Goal: Communication & Community: Participate in discussion

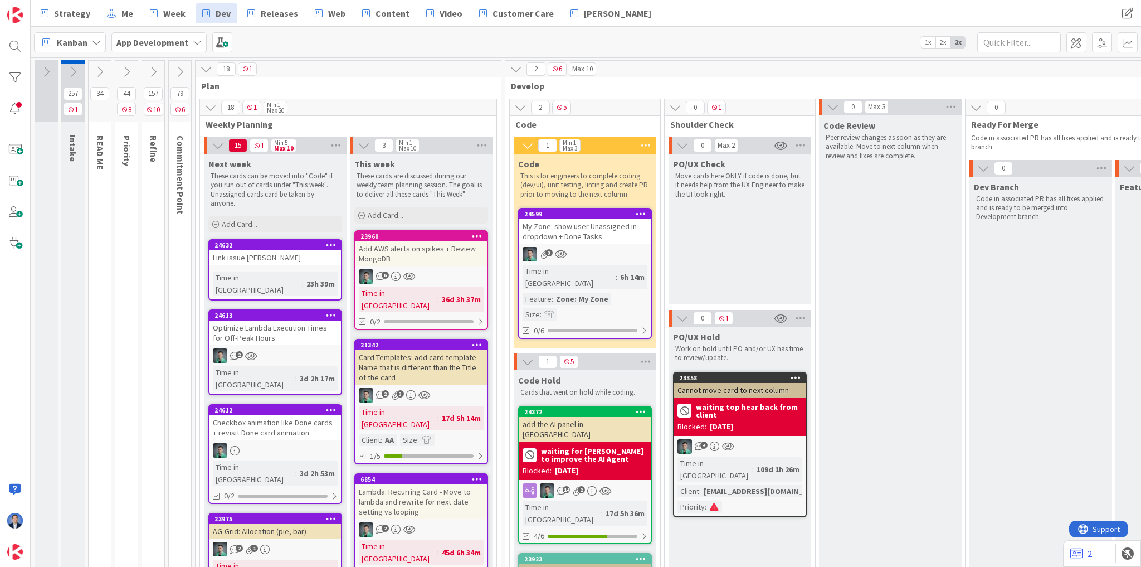
click at [156, 68] on icon at bounding box center [153, 72] width 12 height 12
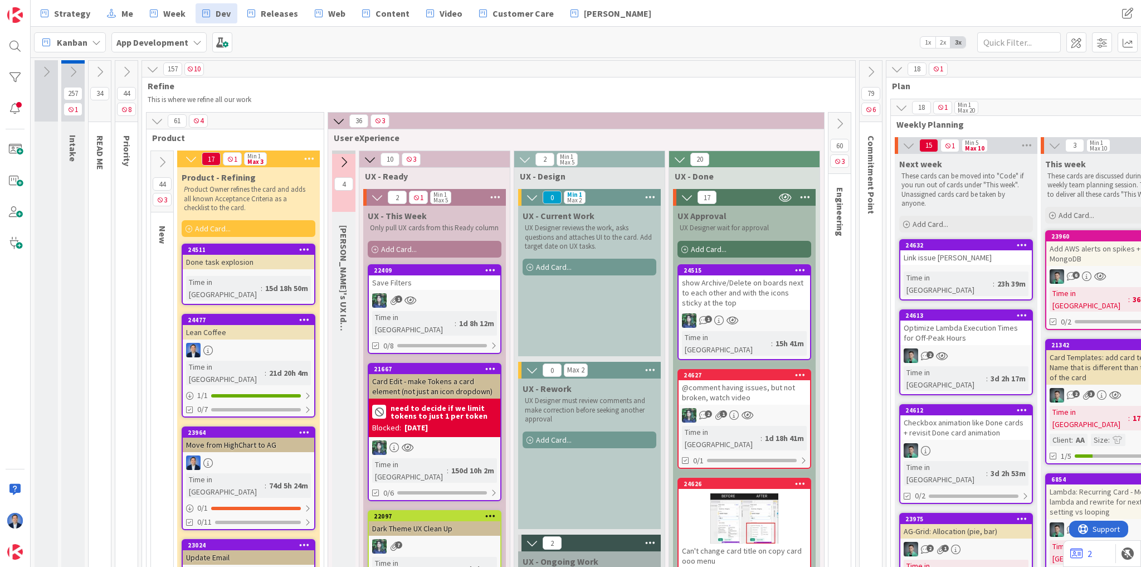
click at [731, 290] on div "show Archive/Delete on boards next to each other and with the icons sticky at t…" at bounding box center [745, 292] width 132 height 35
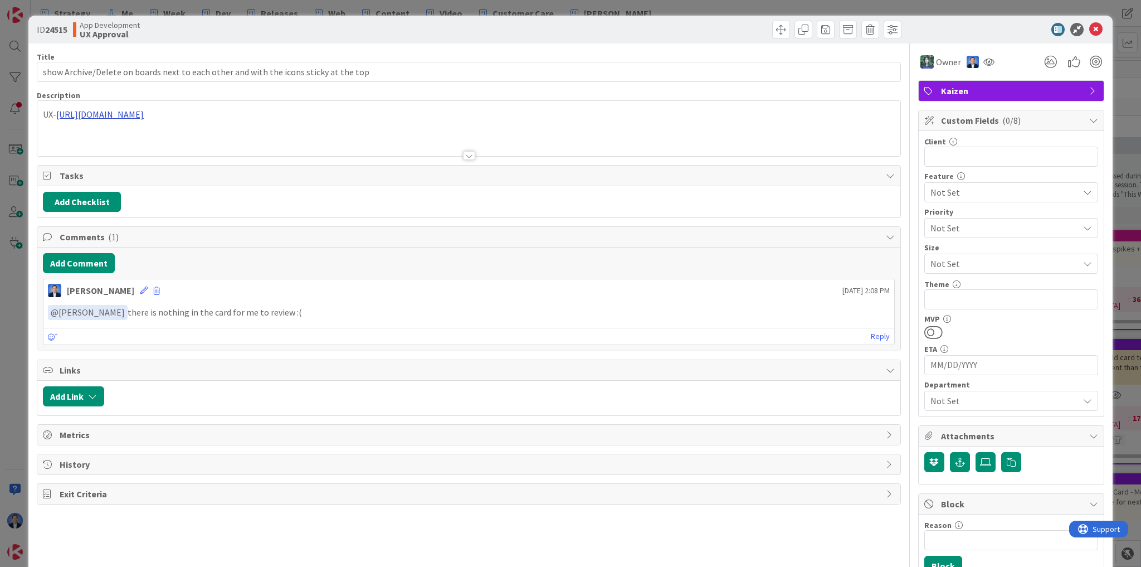
click at [265, 116] on div "UX- https://www.figma.com/design/M9DokoaoBAHzxahkzJn5hc/KZ-APP-V6?node-id=4762-…" at bounding box center [468, 128] width 863 height 55
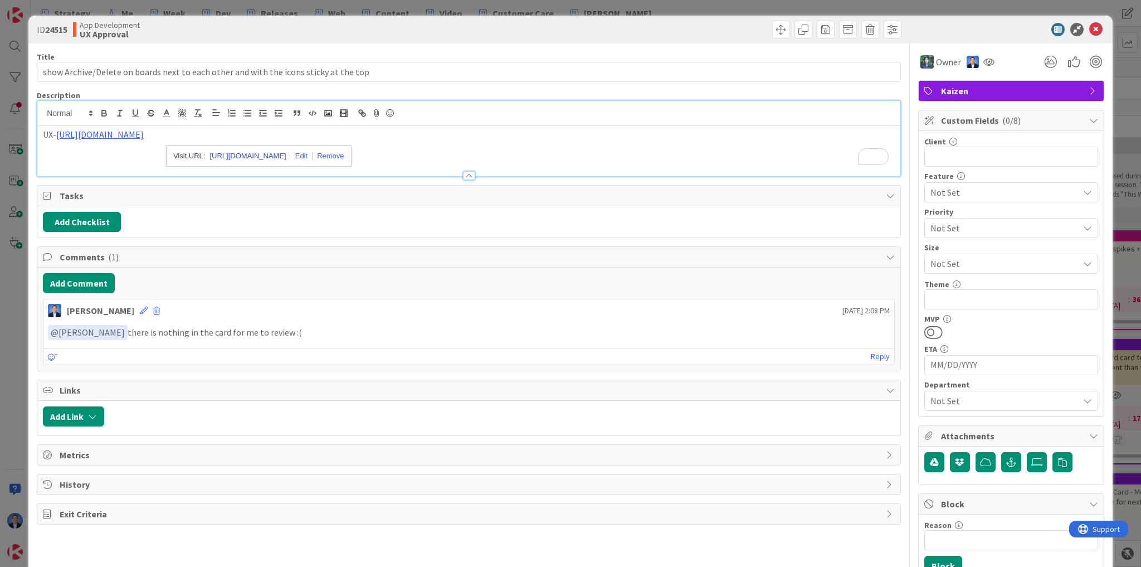
click at [286, 152] on link "https://www.figma.com/design/M9DokoaoBAHzxahkzJn5hc/KZ-APP-V6?node-id=4762-3155…" at bounding box center [248, 156] width 76 height 14
click at [1095, 33] on icon at bounding box center [1096, 29] width 13 height 13
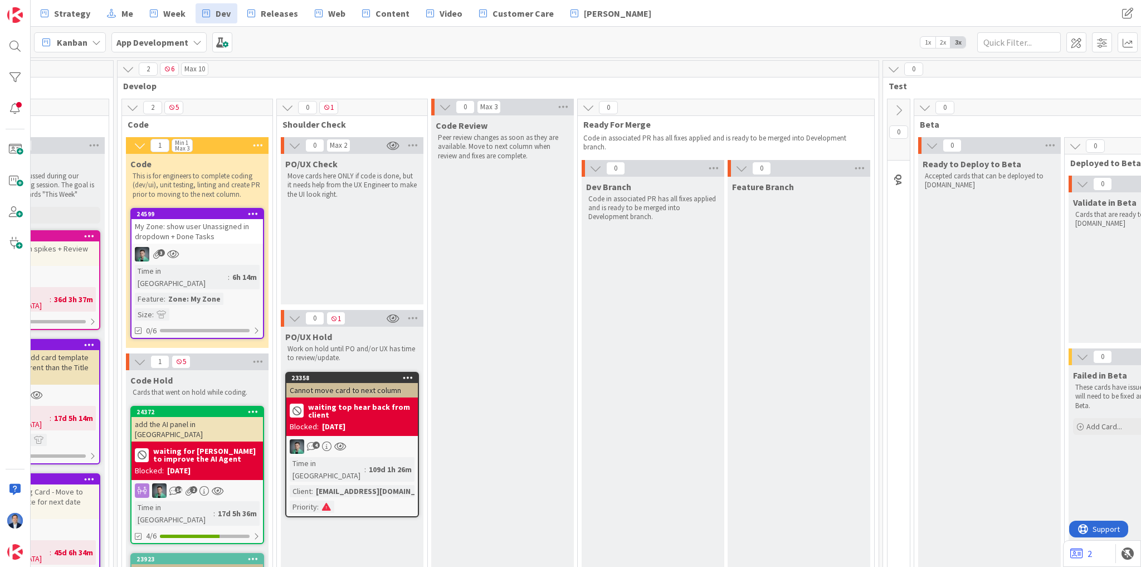
scroll to position [0, 1159]
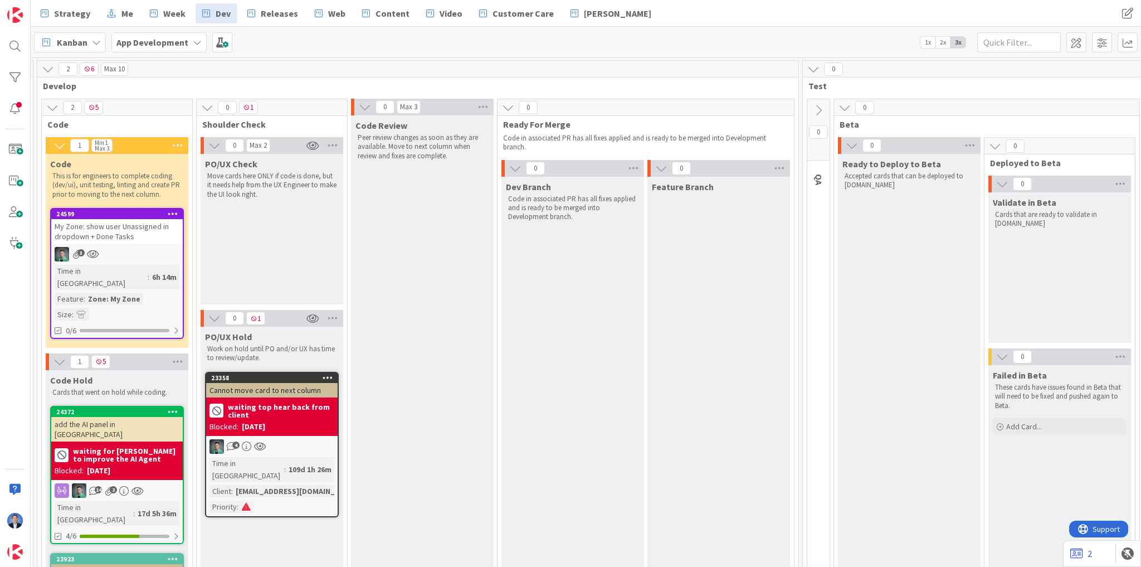
click at [365, 109] on icon at bounding box center [365, 107] width 12 height 12
click at [362, 105] on icon at bounding box center [365, 107] width 12 height 12
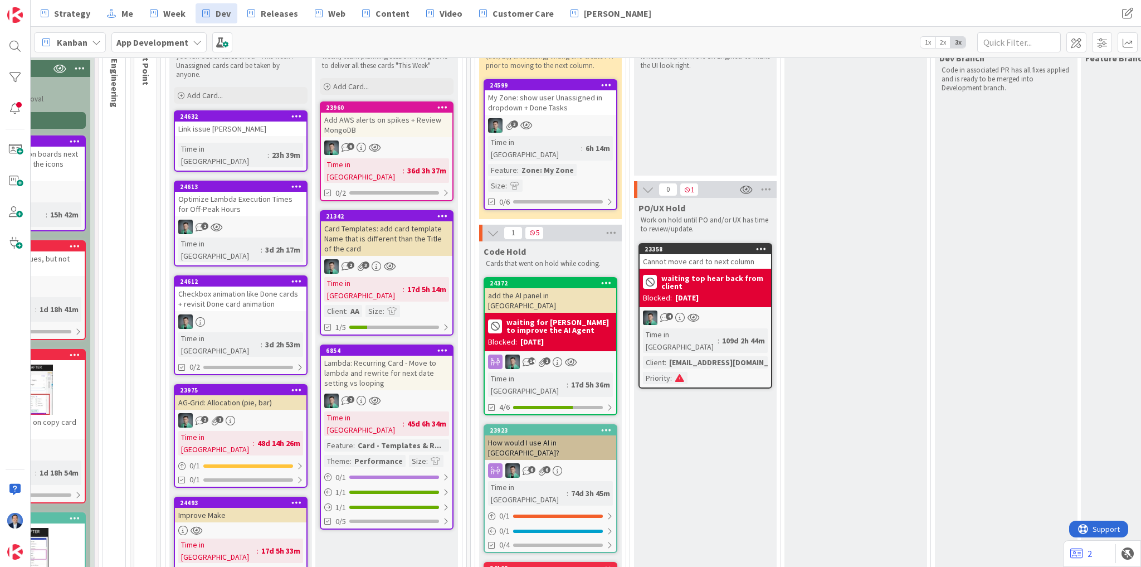
scroll to position [134, 726]
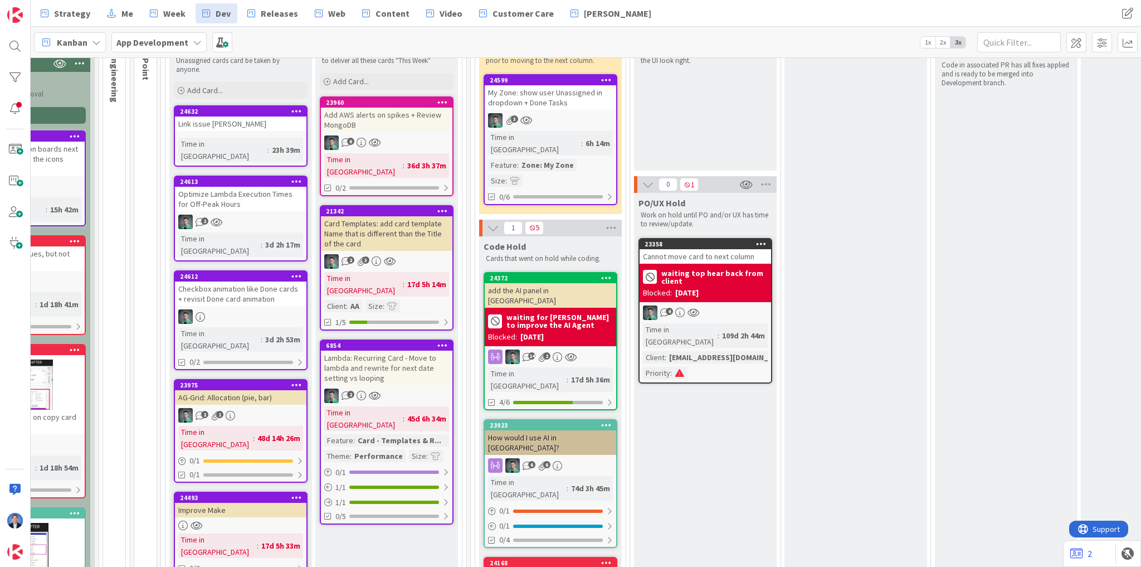
click at [231, 281] on div "Checkbox animation like Done cards + revisit Done card animation" at bounding box center [241, 293] width 132 height 25
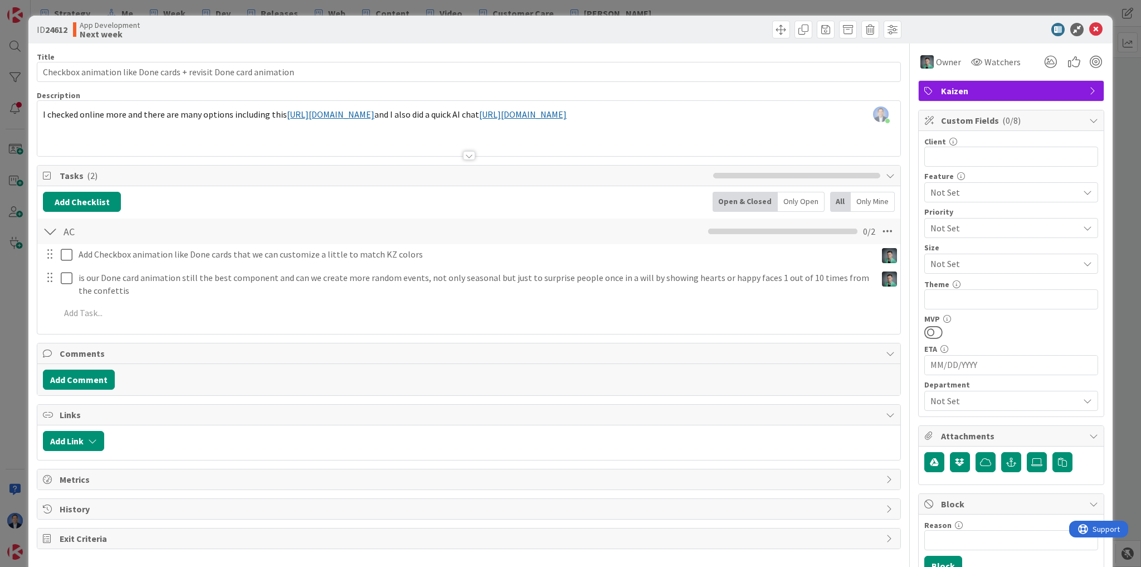
click at [378, 112] on div "Dimitri Ponomareff just joined I checked online more and there are many options…" at bounding box center [468, 128] width 863 height 55
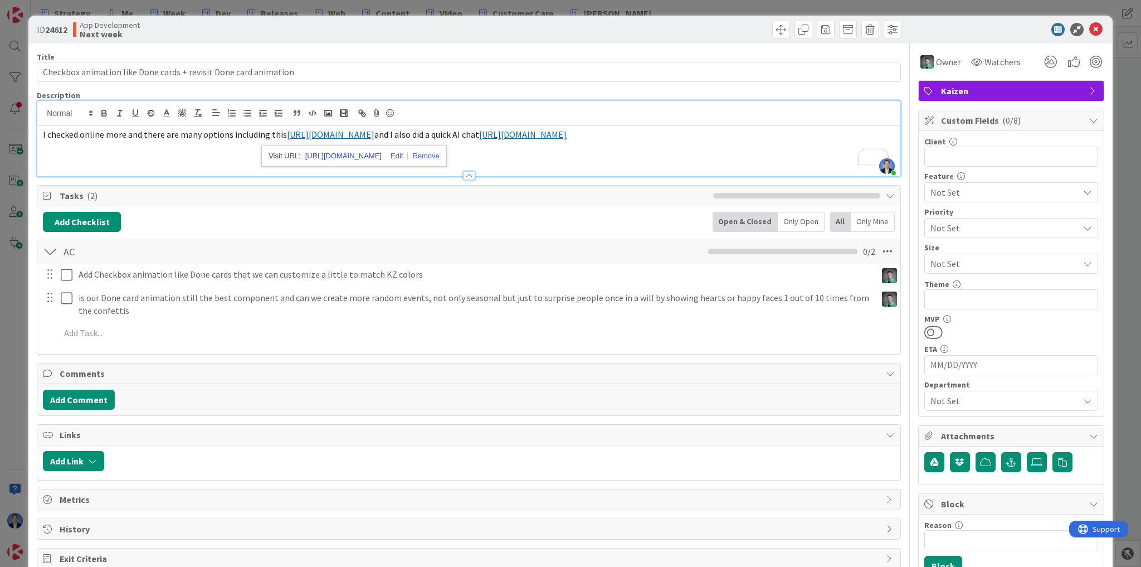
click at [382, 153] on link "https://codepen.io/tag/checkbox%20animation" at bounding box center [343, 156] width 76 height 14
click at [567, 137] on link "https://chatgpt.com/share/68c968a2-25f0-800e-835d-2db45fc2d3aa" at bounding box center [523, 134] width 88 height 11
click at [688, 156] on link "https://chatgpt.com/share/68c968a2-25f0-800e-835d-2db45fc2d3aa" at bounding box center [667, 156] width 76 height 14
click at [310, 162] on div "I checked online more and there are many options including this https://codepen…" at bounding box center [468, 151] width 863 height 50
click at [201, 142] on div "I checked online more and there are many options including this https://codepen…" at bounding box center [468, 151] width 863 height 50
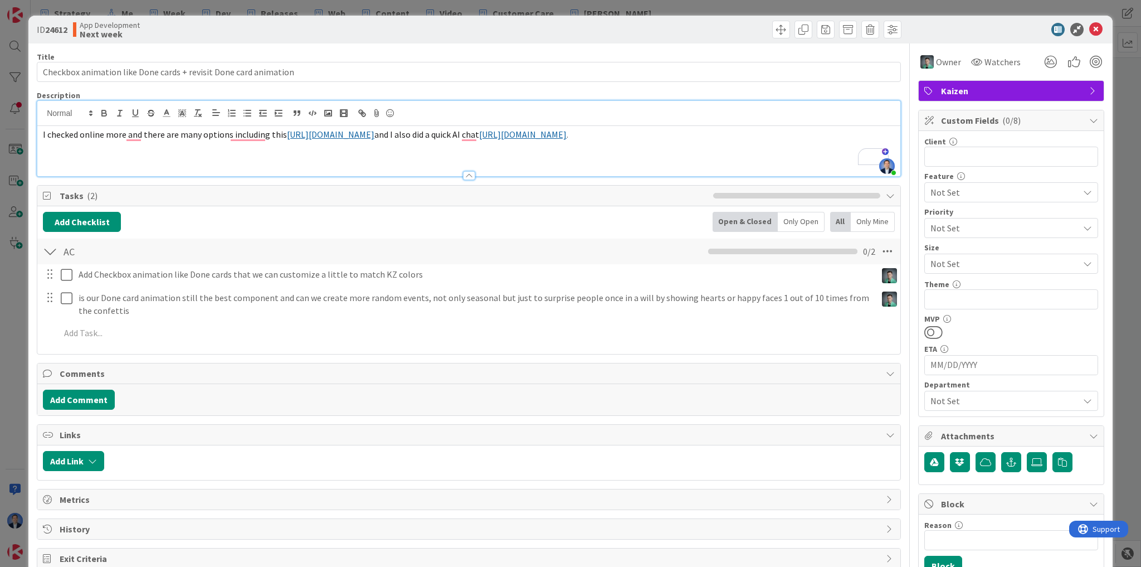
click at [847, 127] on div "I checked online more and there are many options including this https://codepen…" at bounding box center [468, 151] width 863 height 50
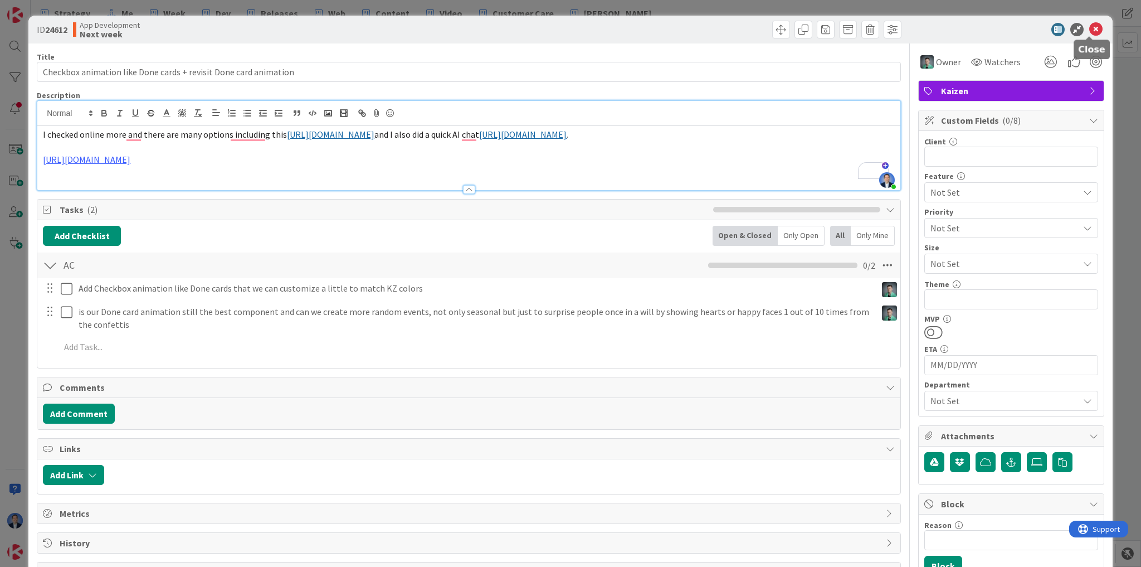
click at [1090, 29] on icon at bounding box center [1096, 29] width 13 height 13
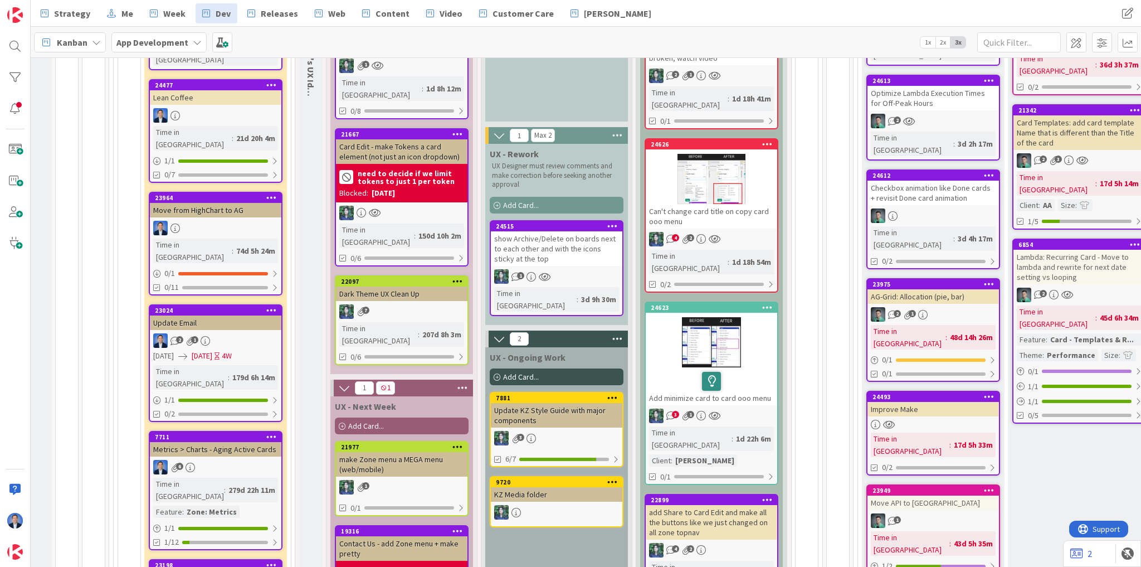
scroll to position [267, 33]
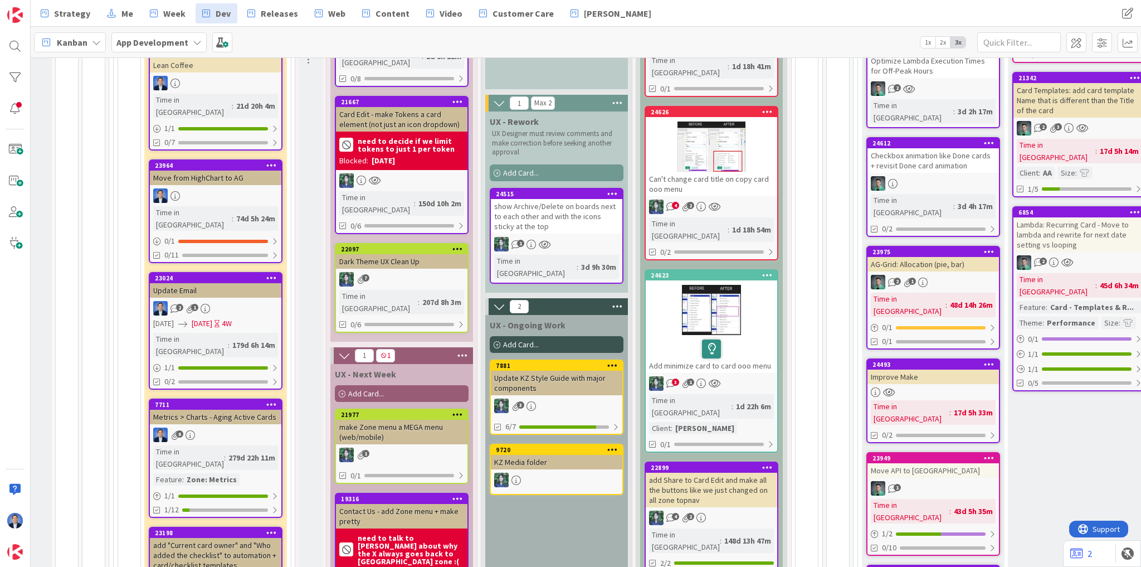
click at [692, 307] on div at bounding box center [712, 310] width 132 height 50
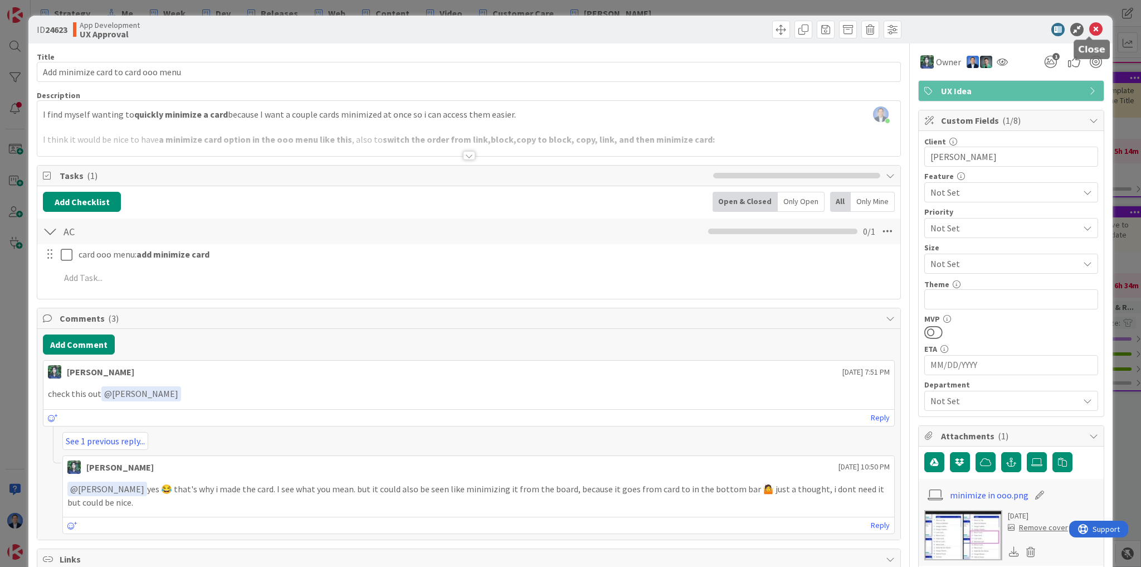
click at [1090, 30] on icon at bounding box center [1096, 29] width 13 height 13
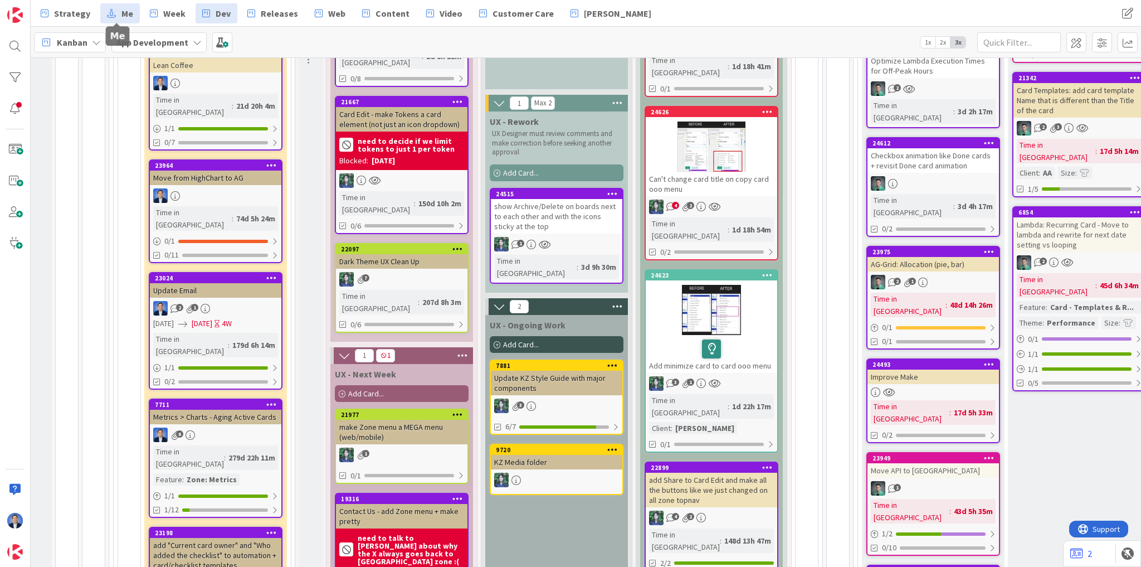
click at [118, 16] on link "Me" at bounding box center [120, 13] width 40 height 20
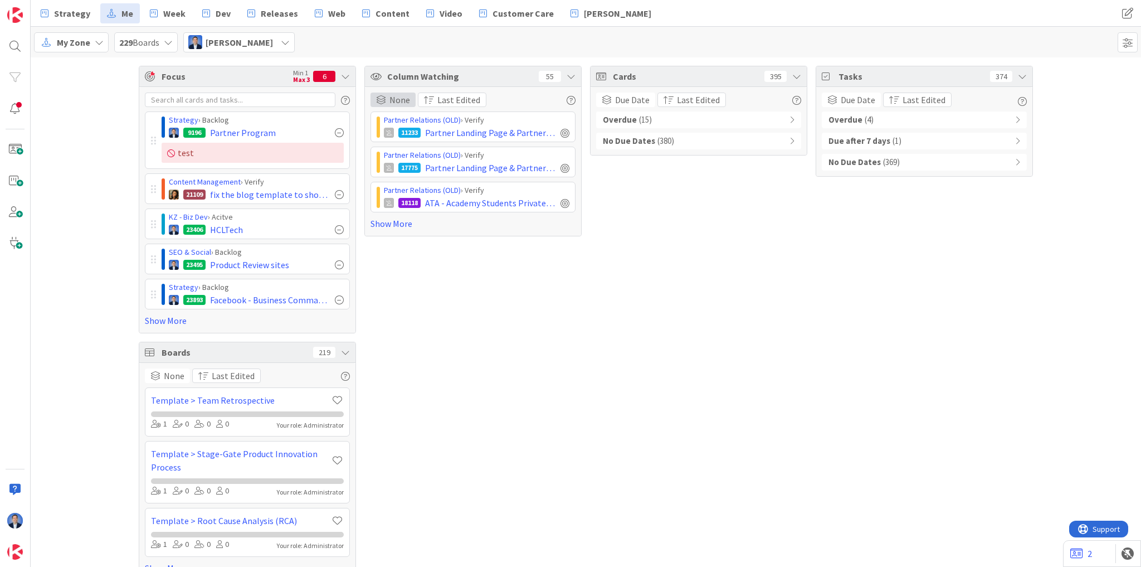
click at [390, 100] on span "None" at bounding box center [400, 99] width 21 height 13
click at [401, 158] on span "Board" at bounding box center [441, 155] width 101 height 17
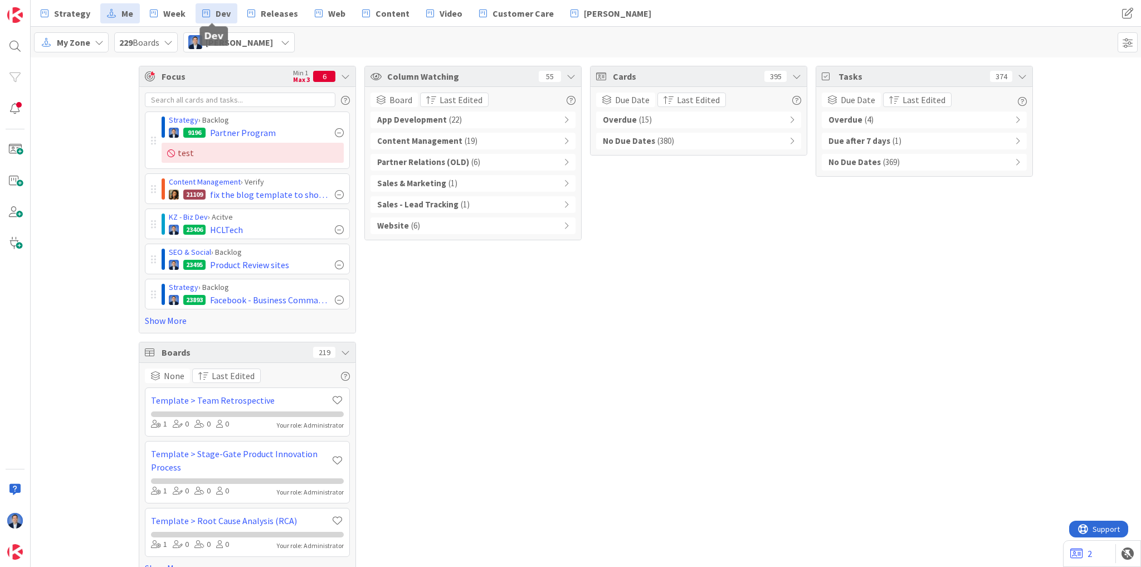
click at [210, 13] on link "Dev" at bounding box center [217, 13] width 42 height 20
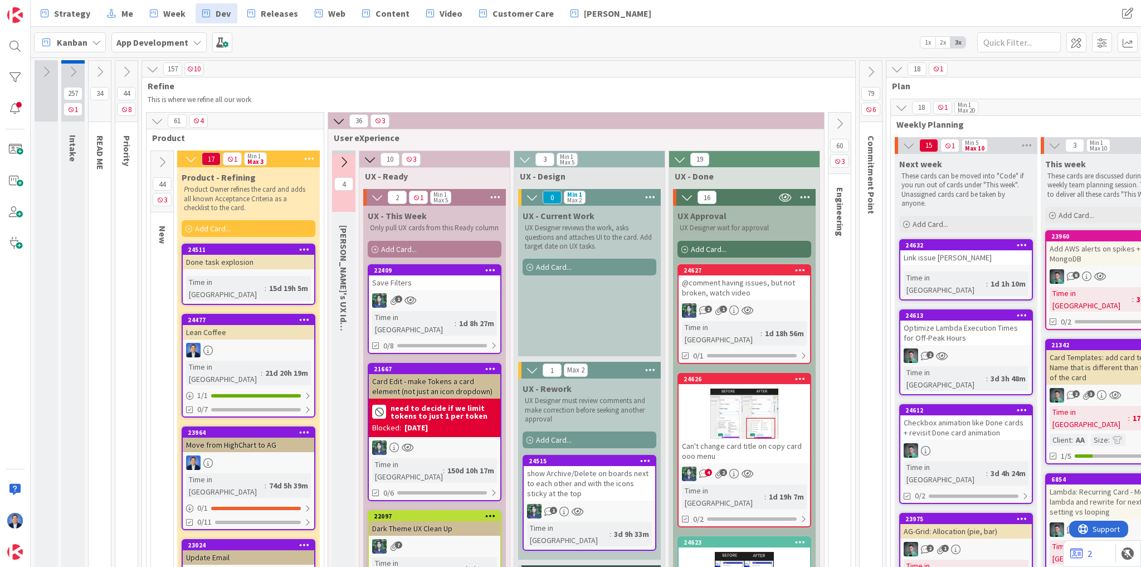
click at [305, 248] on icon at bounding box center [304, 249] width 11 height 8
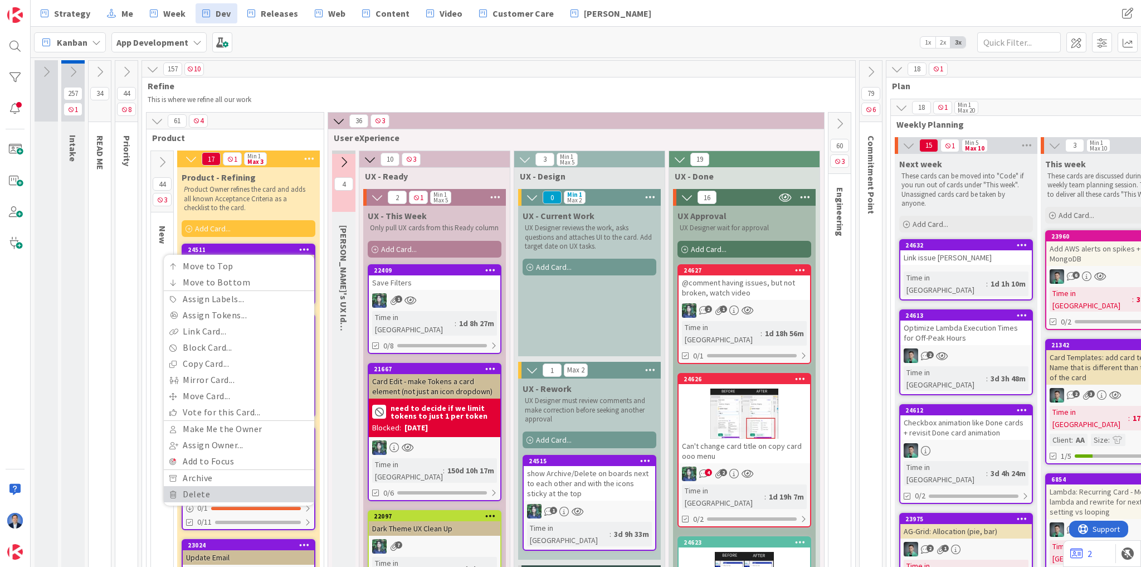
click at [214, 489] on link "Delete" at bounding box center [239, 494] width 150 height 16
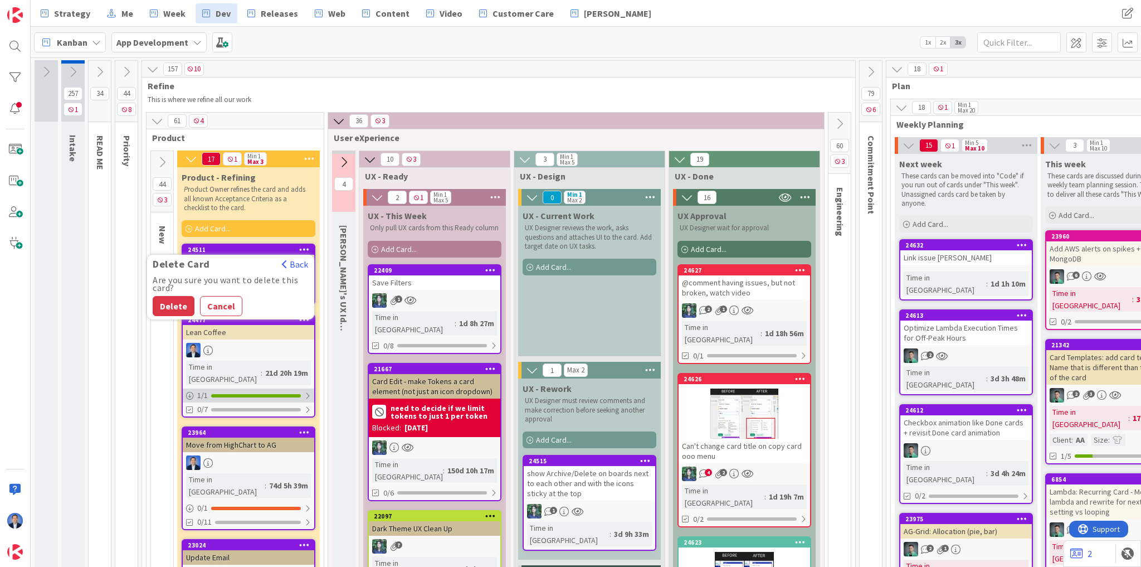
click at [168, 299] on button "Delete" at bounding box center [174, 306] width 42 height 20
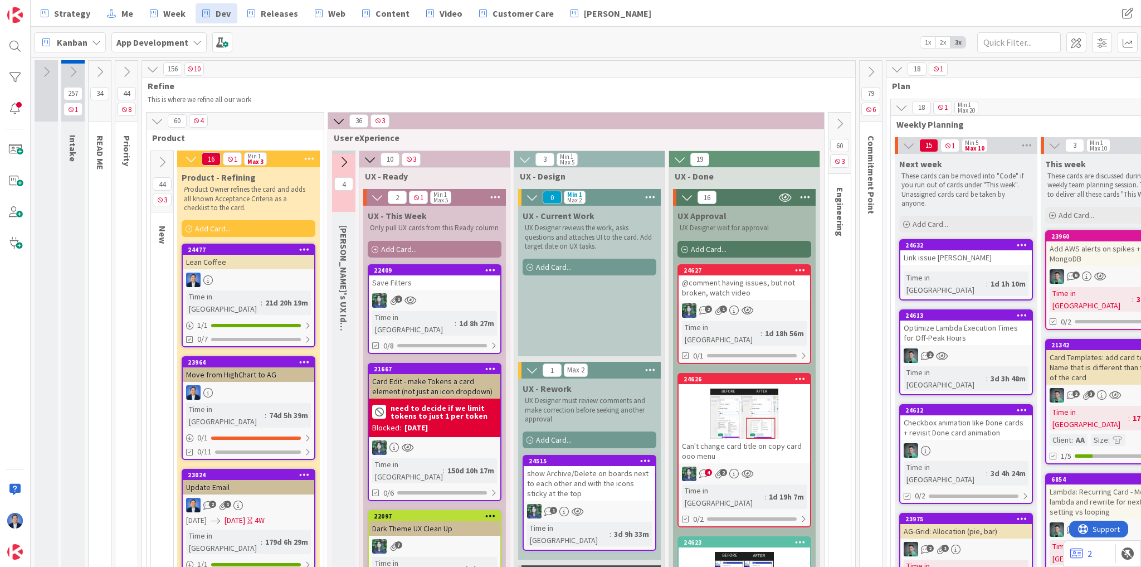
click at [732, 281] on div "@comment having issues, but not broken, watch video" at bounding box center [745, 287] width 132 height 25
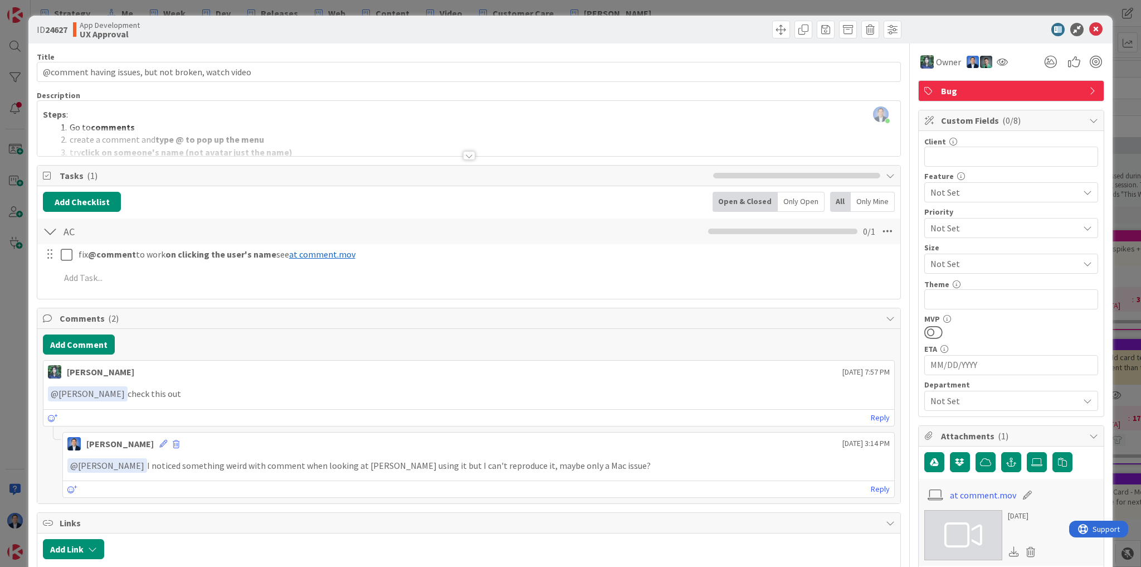
click at [238, 391] on p "﻿ @ Dimitri Ponomareff ﻿ check this out" at bounding box center [469, 393] width 842 height 15
click at [97, 343] on button "Add Comment" at bounding box center [79, 344] width 72 height 20
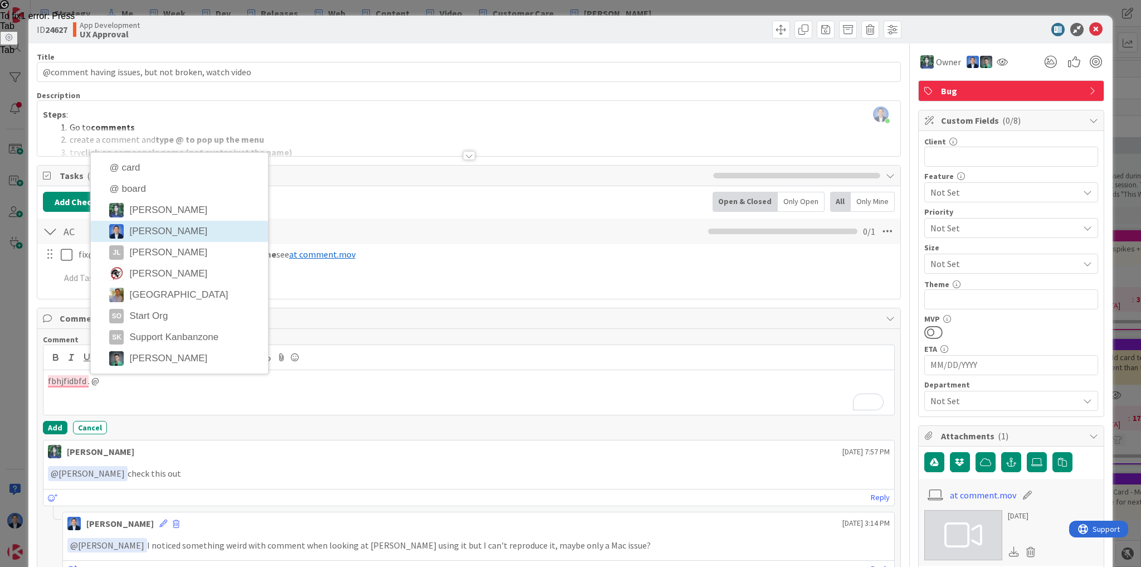
click at [173, 223] on li "[PERSON_NAME]" at bounding box center [179, 231] width 177 height 21
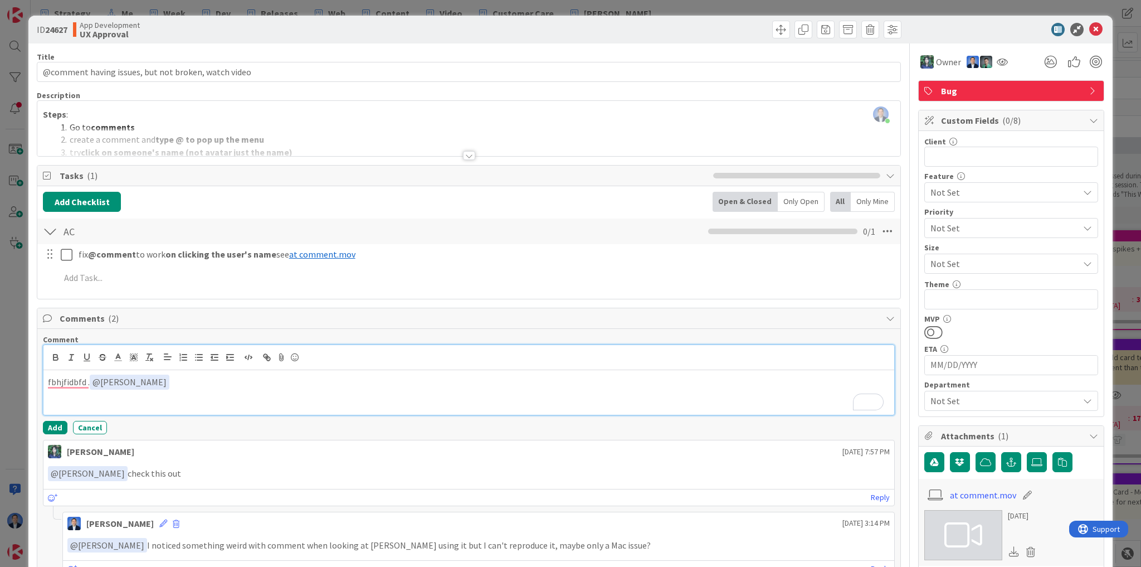
drag, startPoint x: 212, startPoint y: 383, endPoint x: 196, endPoint y: 381, distance: 16.2
click at [196, 381] on p "fbhjfidbfd . ﻿ @ Dimitri Ponomareff ﻿" at bounding box center [469, 382] width 842 height 15
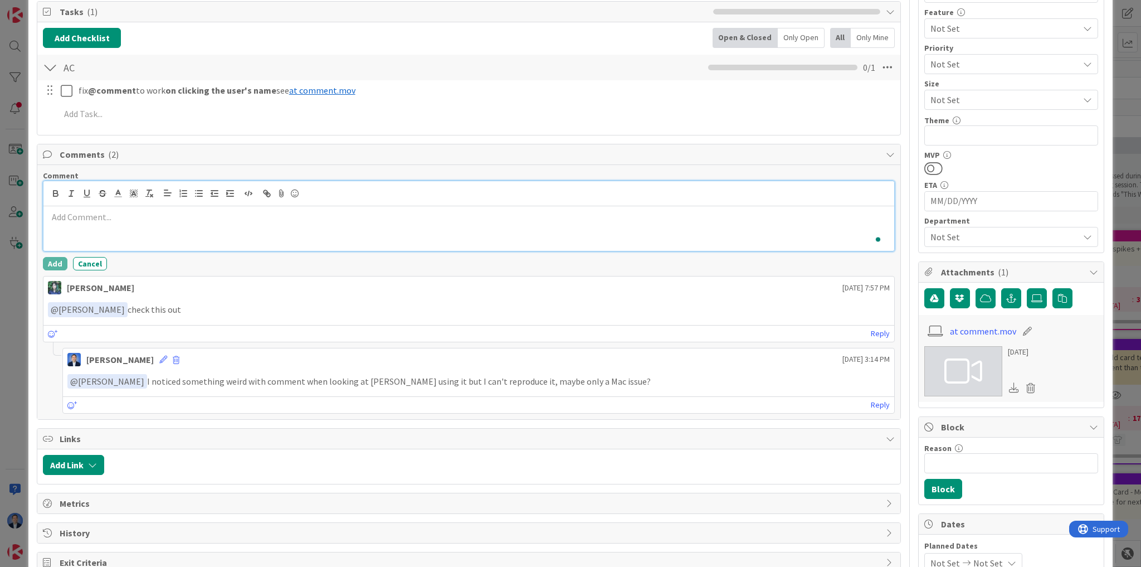
scroll to position [223, 0]
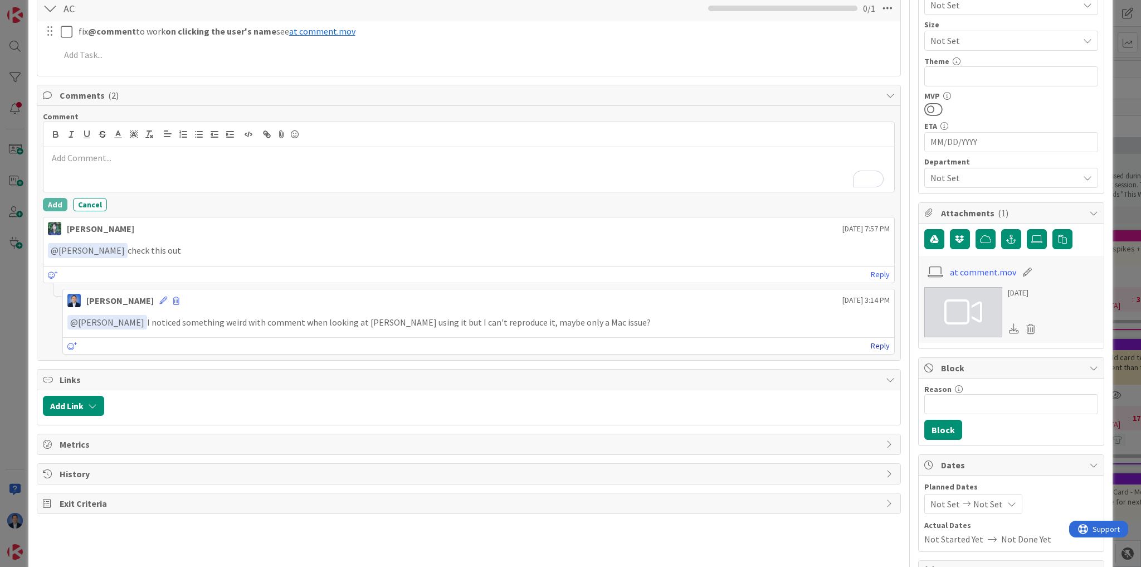
click at [878, 343] on link "Reply" at bounding box center [880, 346] width 19 height 14
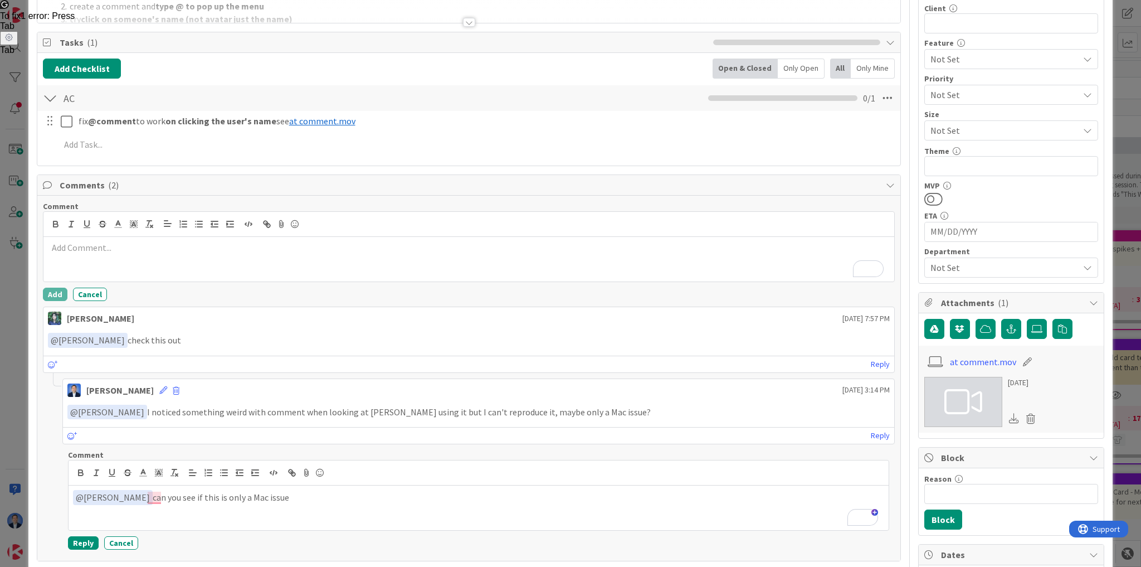
scroll to position [134, 0]
click at [107, 250] on p "To enrich screen reader interactions, please activate Accessibility in Grammarl…" at bounding box center [469, 247] width 842 height 13
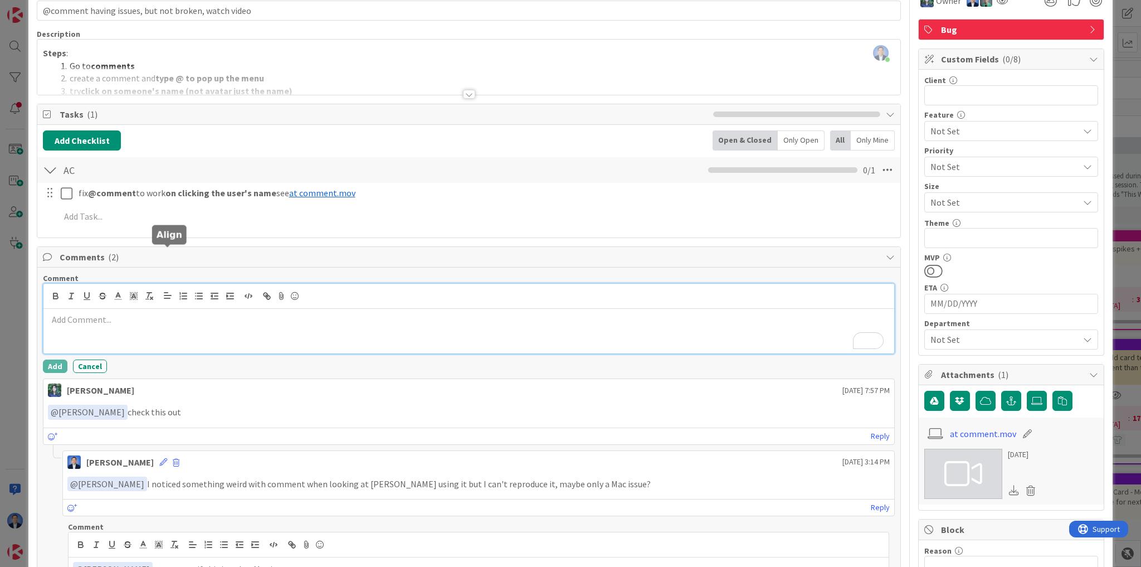
scroll to position [0, 0]
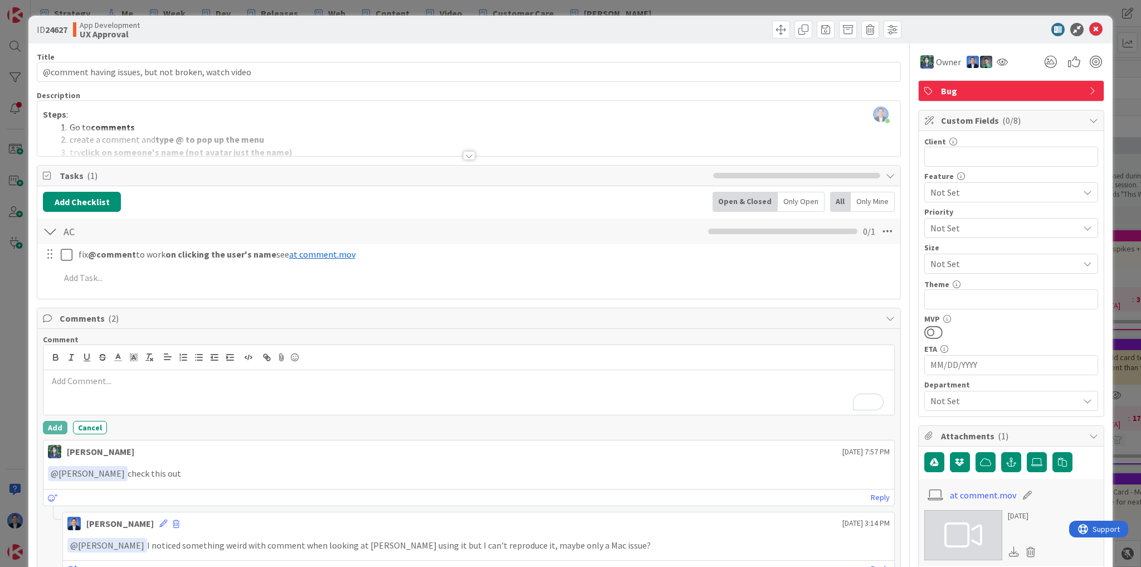
click at [178, 110] on div "Dimitri Ponomareff just joined Steps : Go to comments create a comment and type…" at bounding box center [468, 128] width 863 height 55
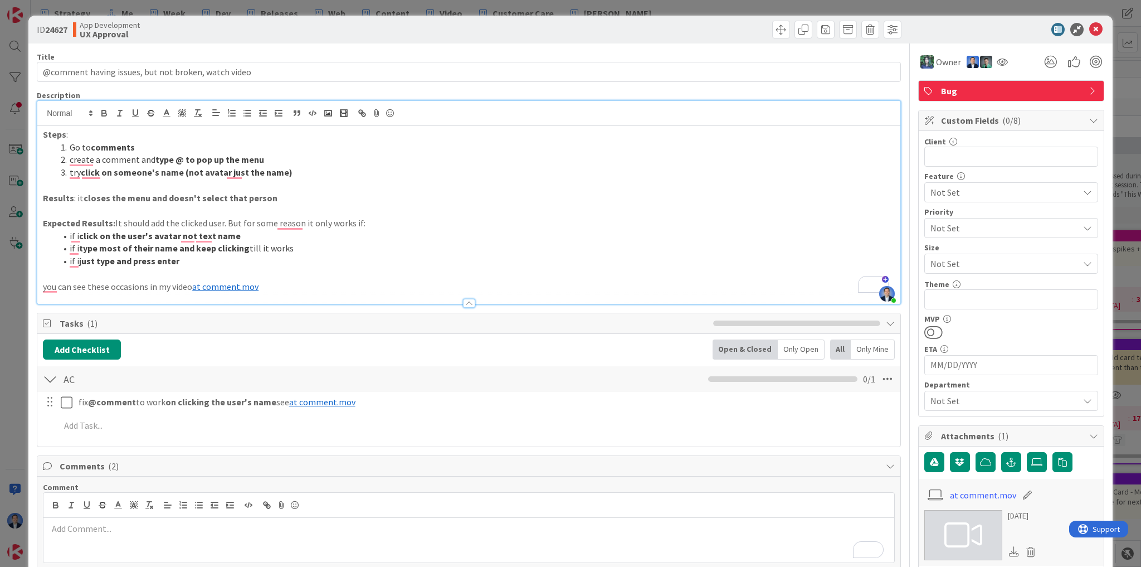
scroll to position [446, 0]
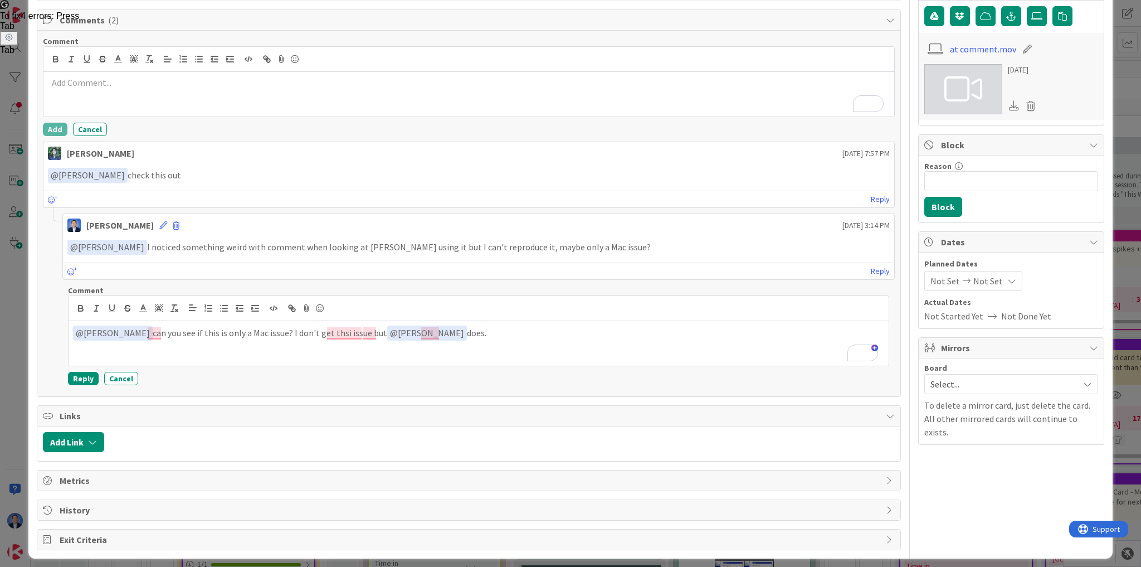
type input "Firefox ONLY: @comment having issues, but not broken, watch video"
click at [1117, 69] on div "ID 24627 App Development This week Title 65 / 128 Firefox ONLY: @comment having…" at bounding box center [570, 283] width 1141 height 567
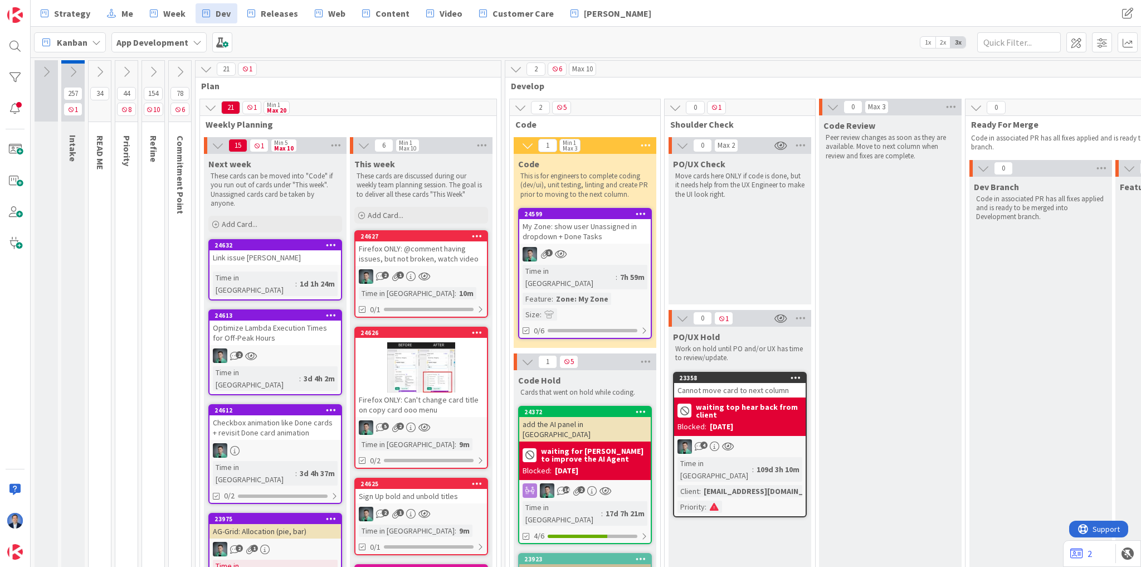
click at [362, 47] on div "Kanban App Development 1x 2x 3x" at bounding box center [586, 42] width 1111 height 31
click at [373, 36] on div "Kanban App Development 1x 2x 3x" at bounding box center [586, 42] width 1111 height 31
click at [339, 17] on link "Web" at bounding box center [330, 13] width 44 height 20
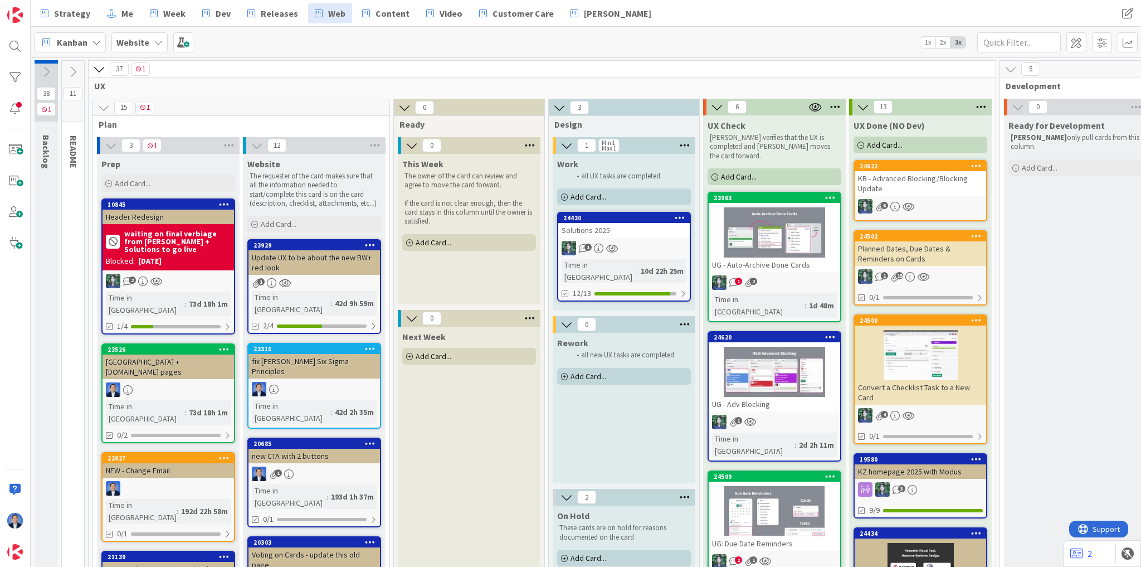
click at [611, 236] on div "Solutions 2025" at bounding box center [624, 230] width 132 height 14
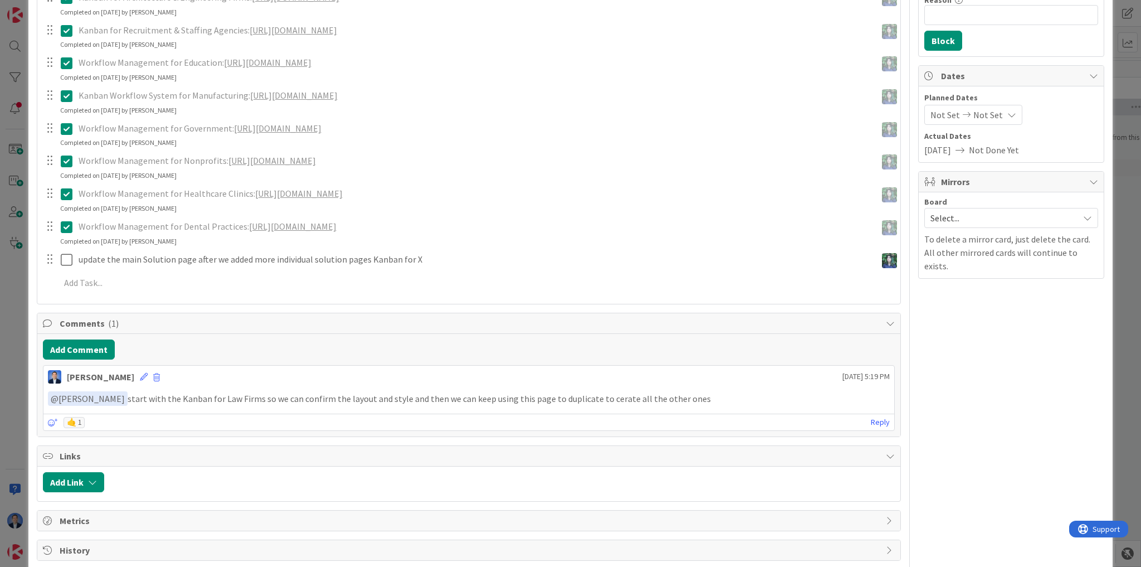
scroll to position [401, 0]
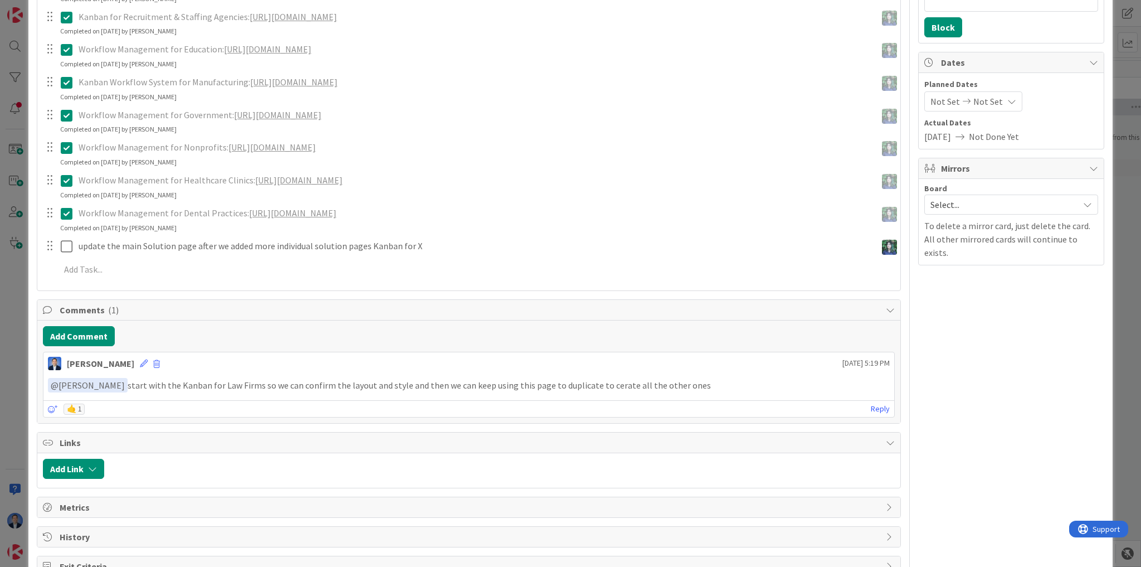
drag, startPoint x: 12, startPoint y: 303, endPoint x: 37, endPoint y: 282, distance: 32.9
click at [12, 303] on div "ID 24430 Website Work Title 15 / 128 Solutions 2025 Description [PERSON_NAME] j…" at bounding box center [570, 283] width 1141 height 567
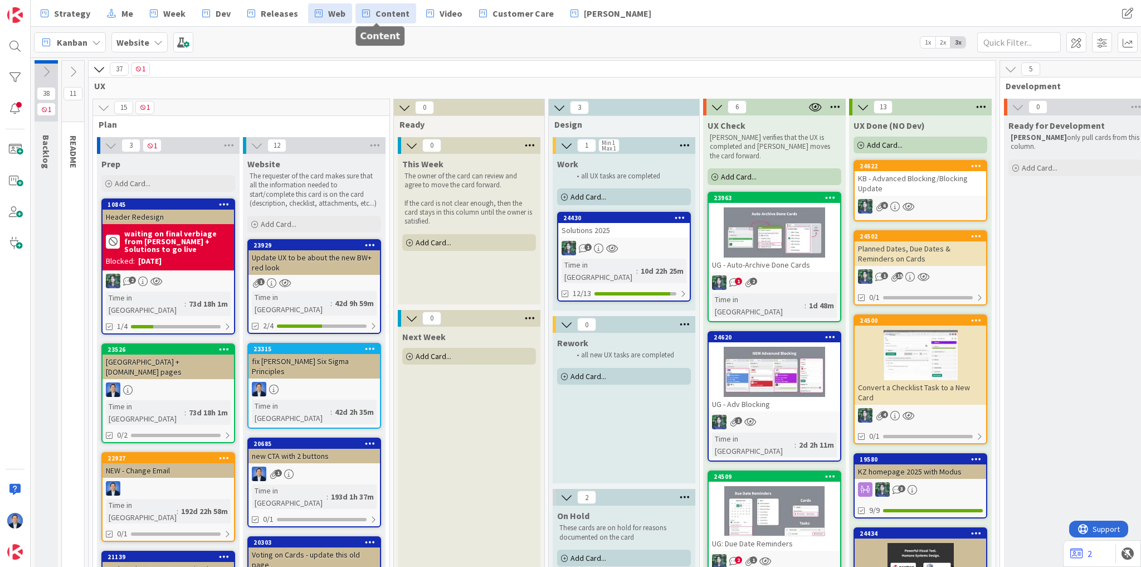
click at [401, 12] on link "Content" at bounding box center [386, 13] width 61 height 20
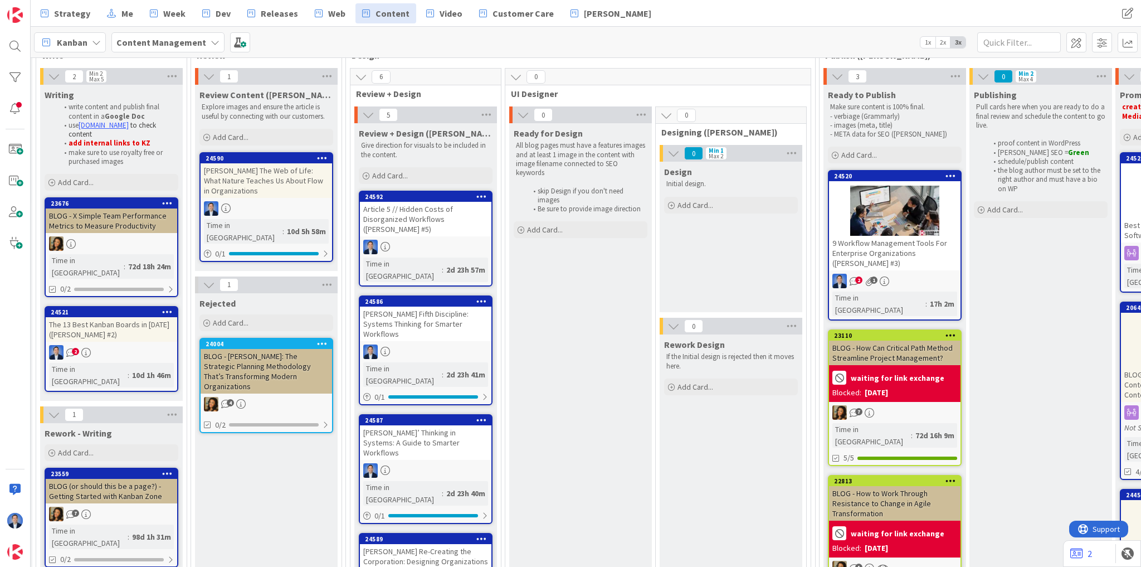
scroll to position [120, 774]
click at [234, 98] on span "Review Content ([PERSON_NAME])" at bounding box center [267, 95] width 134 height 11
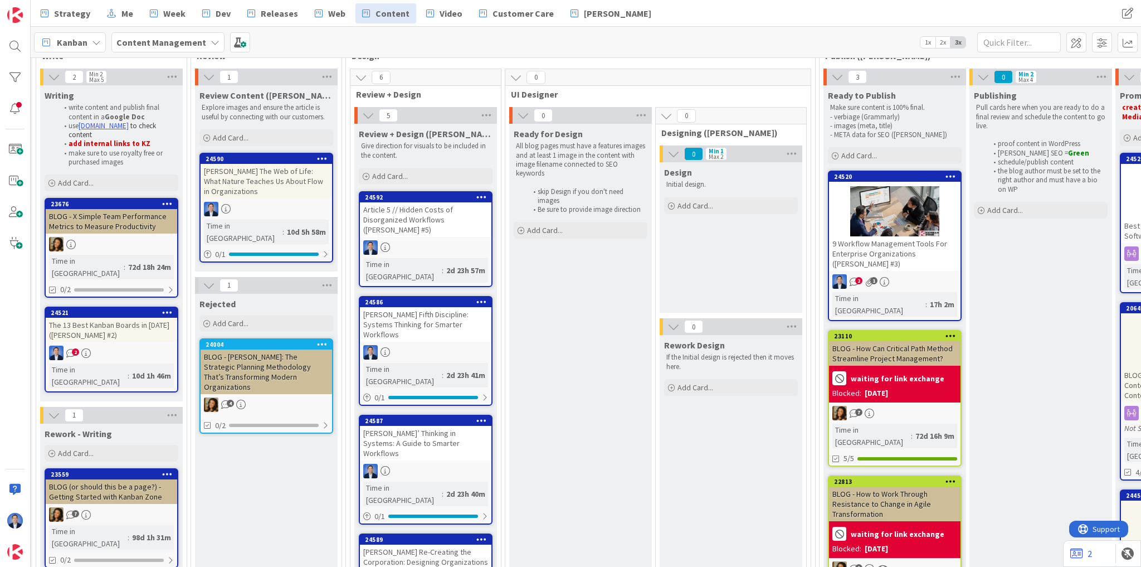
click at [403, 132] on span "Review + Design ([PERSON_NAME])" at bounding box center [426, 133] width 134 height 11
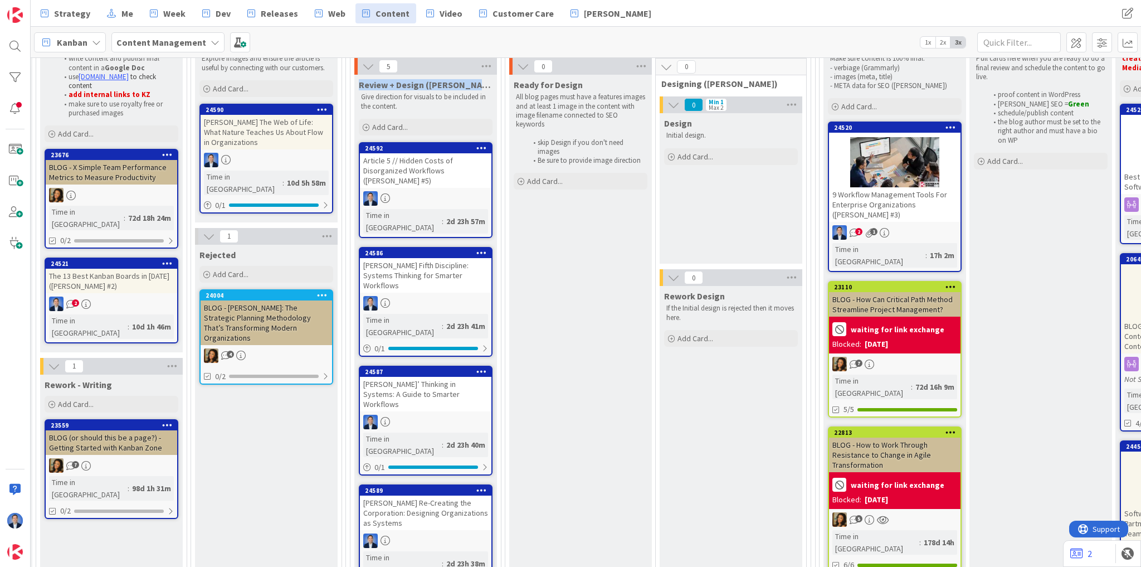
scroll to position [165, 774]
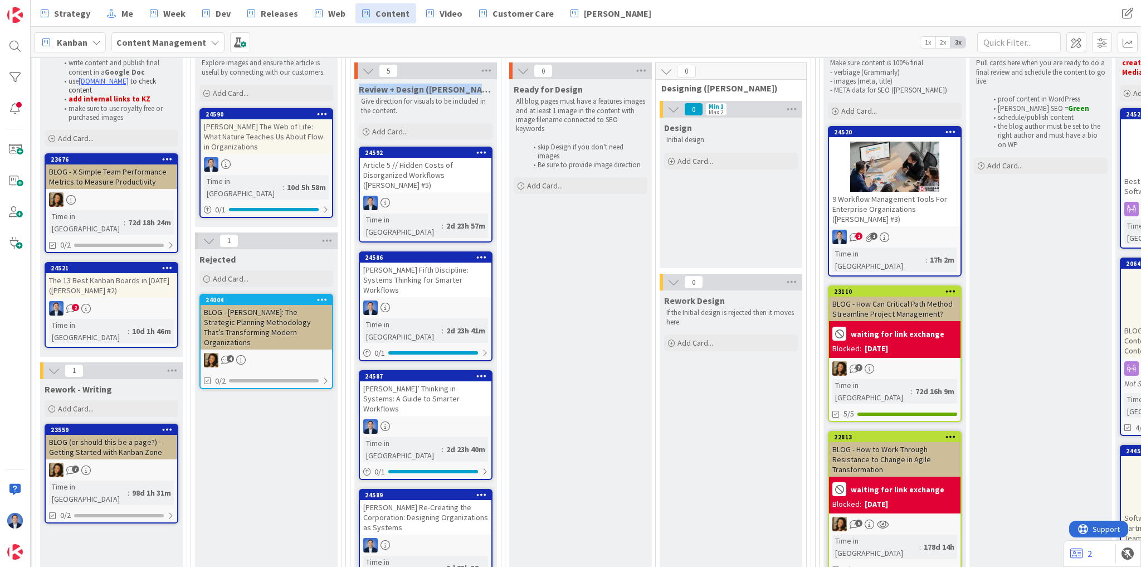
click at [425, 263] on div "[PERSON_NAME] Fifth Discipline: Systems Thinking for Smarter Workflows" at bounding box center [426, 280] width 132 height 35
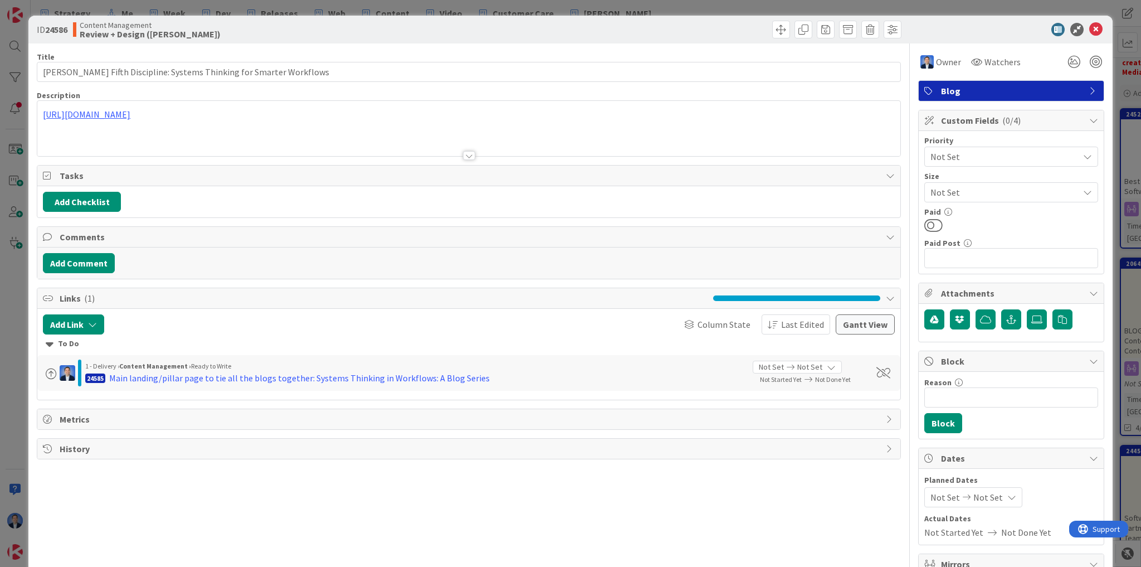
type input "[PERSON_NAME] Fifth Discipline: Systems Thinking for Smarter Workflows"
click at [103, 257] on button "Add Comment" at bounding box center [79, 263] width 72 height 20
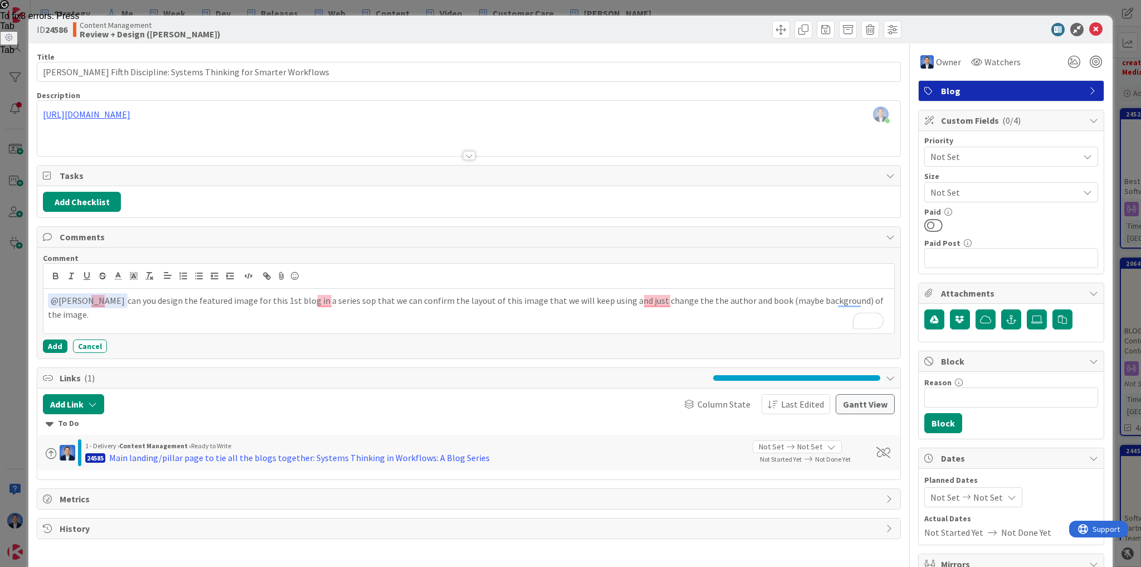
click at [331, 300] on p "﻿ @ [PERSON_NAME] ﻿ can you design the featured image for this 1st blog in a se…" at bounding box center [469, 306] width 842 height 27
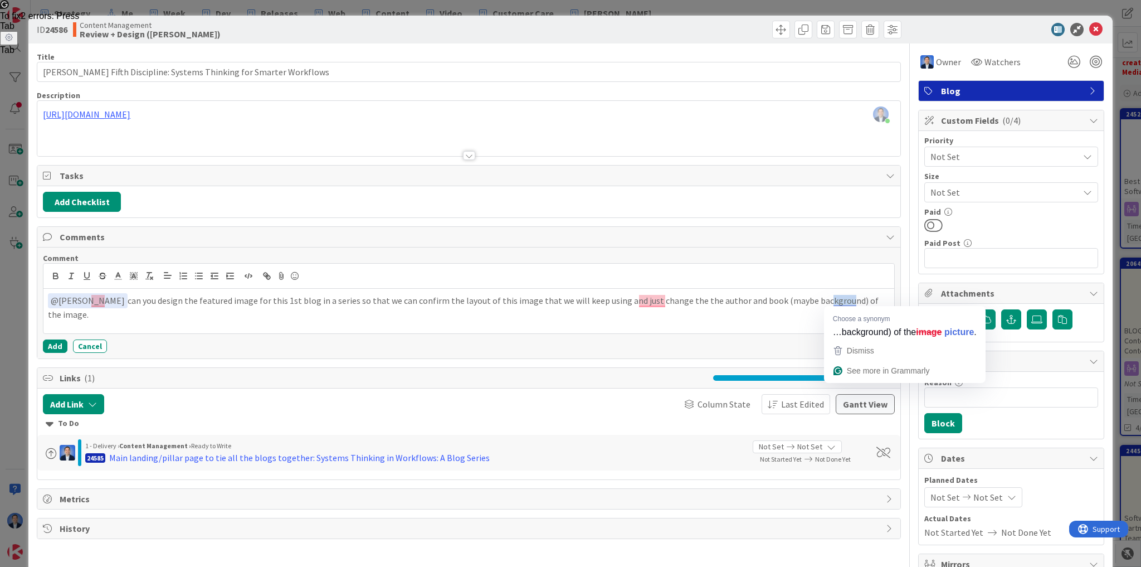
click at [866, 301] on p "﻿ @ [PERSON_NAME] ﻿ can you design the featured image for this 1st blog in a se…" at bounding box center [469, 306] width 842 height 27
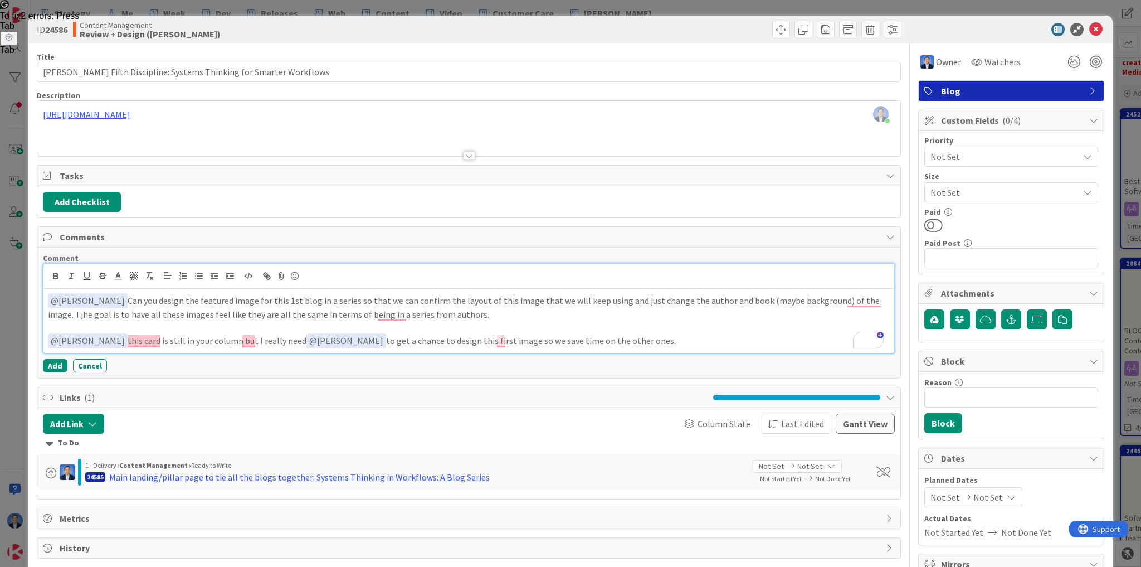
click at [642, 340] on p "﻿ @ [PERSON_NAME] ﻿ this card is still in your column but I really need ﻿ @ [PE…" at bounding box center [469, 340] width 842 height 15
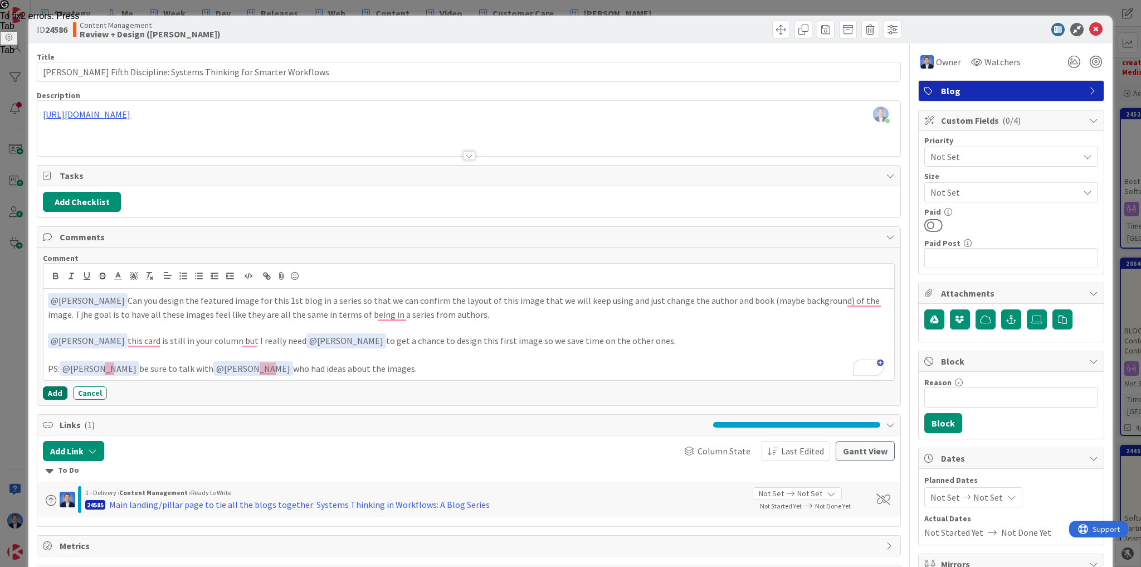
click at [53, 392] on button "Add" at bounding box center [55, 392] width 25 height 13
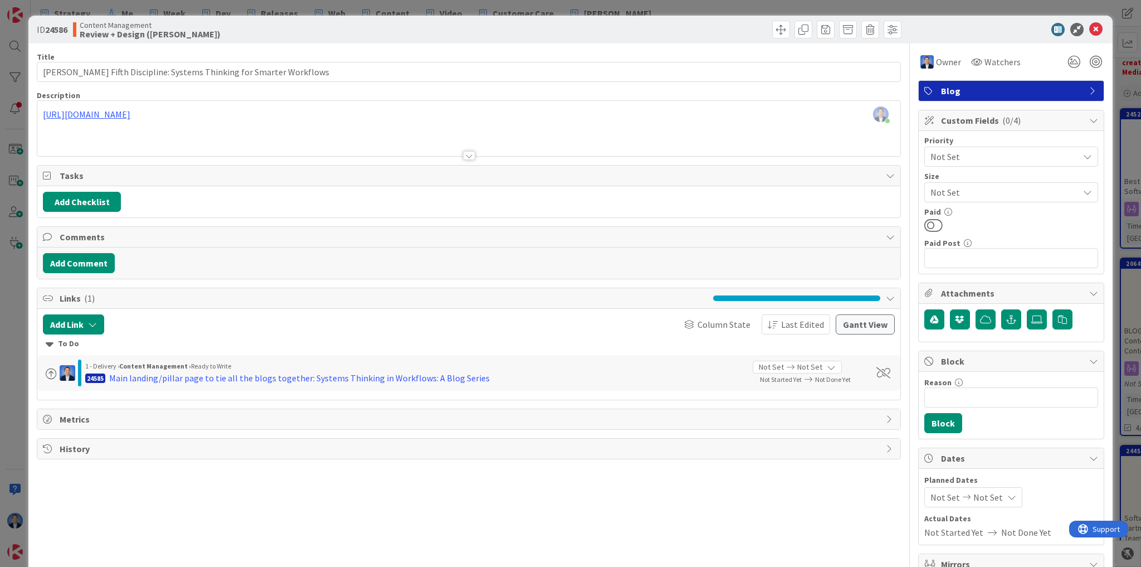
type input "[PERSON_NAME] Fifth Discipline: Systems Thinking for Smarter Workflows"
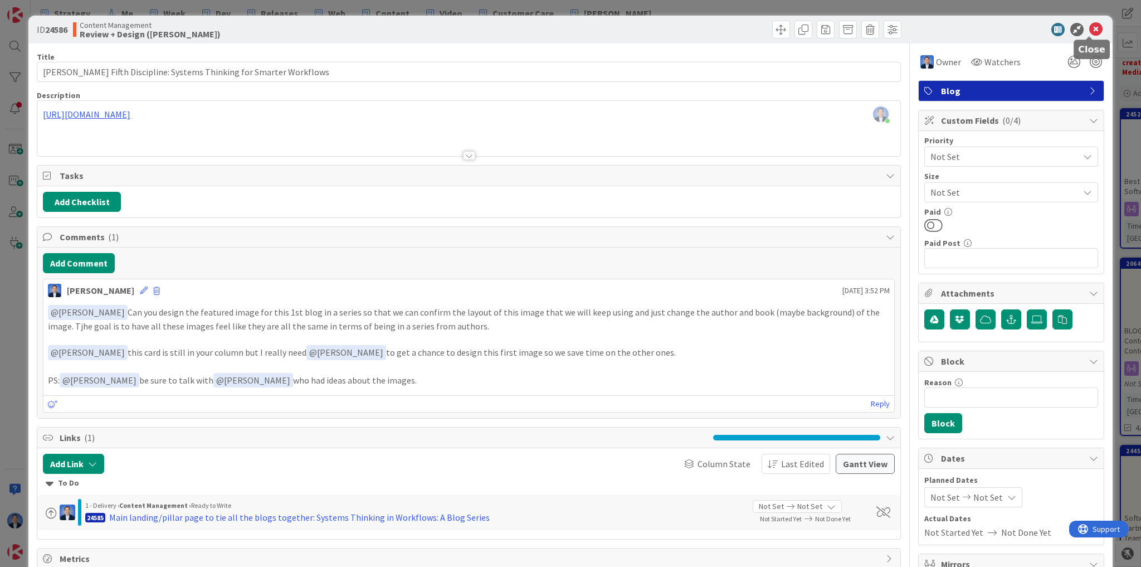
click at [1090, 32] on icon at bounding box center [1096, 29] width 13 height 13
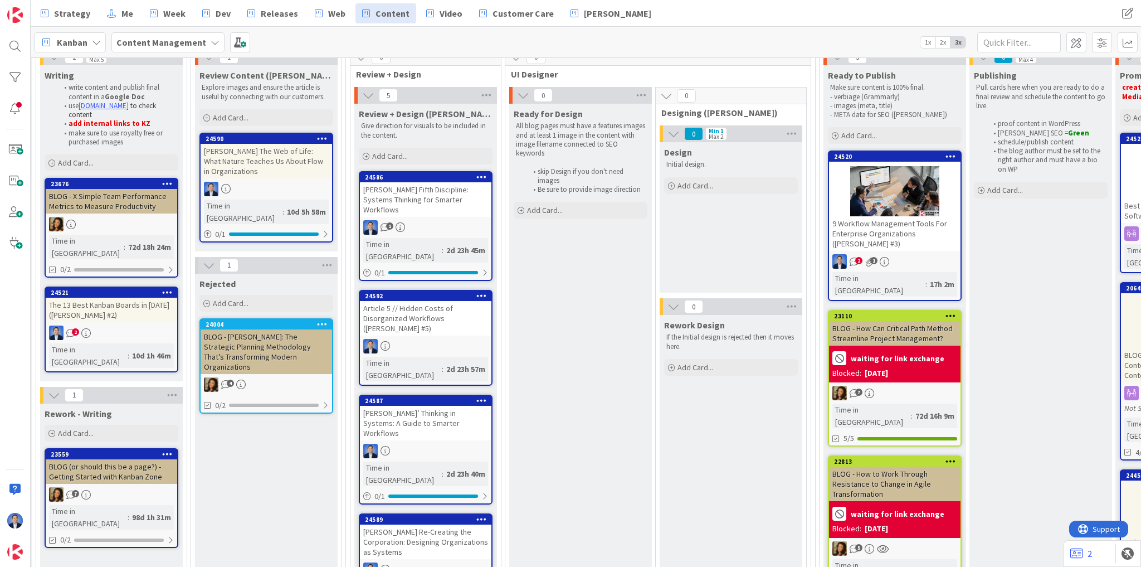
scroll to position [178, 774]
